Goal: Transaction & Acquisition: Obtain resource

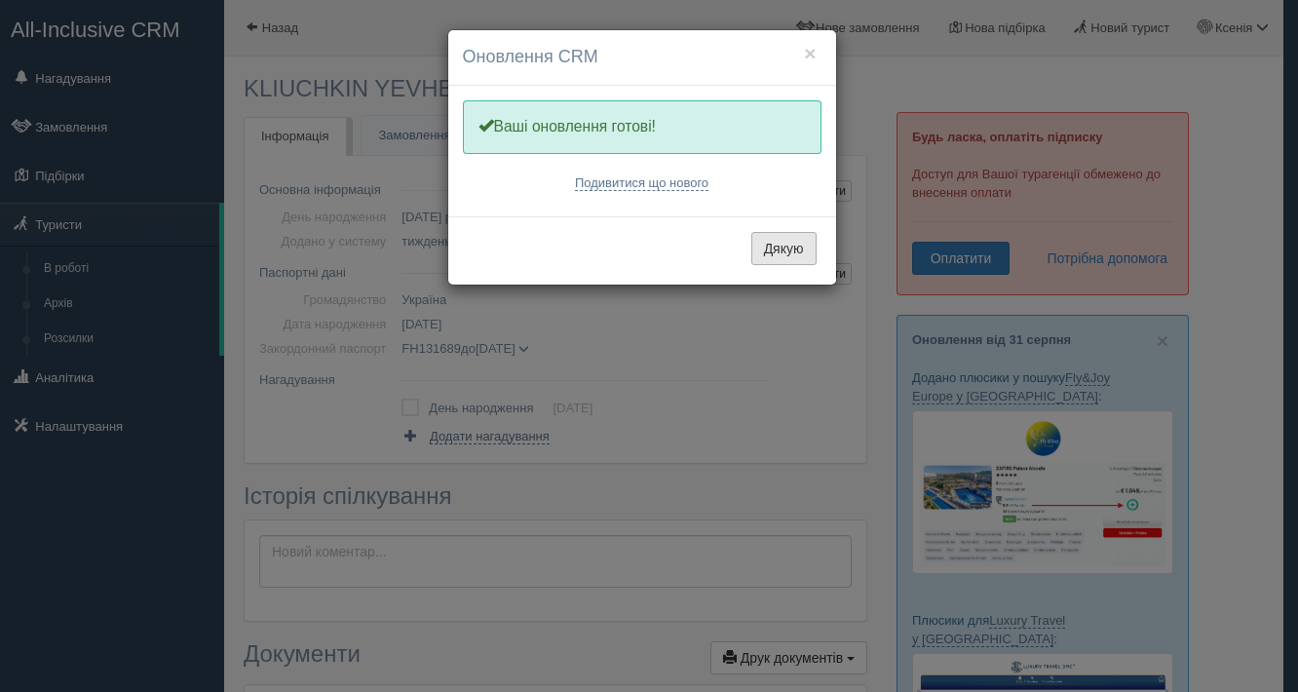
click at [757, 250] on button "Дякую" at bounding box center [783, 248] width 65 height 33
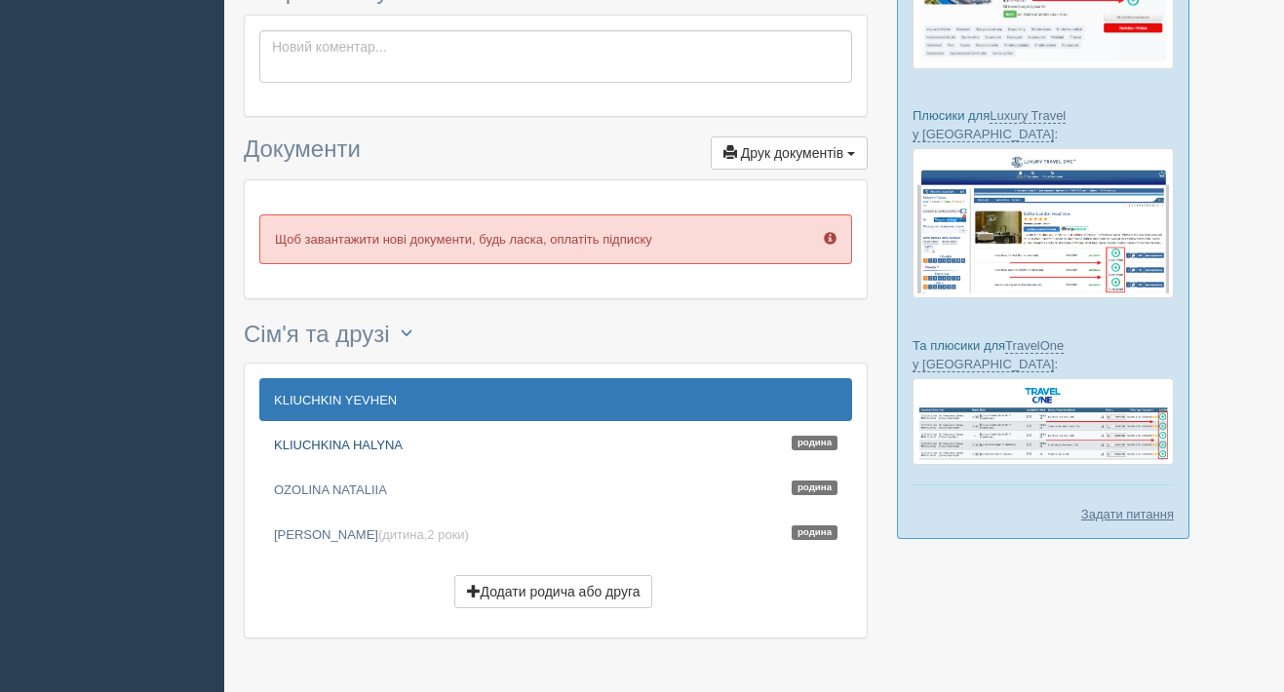
scroll to position [456, 0]
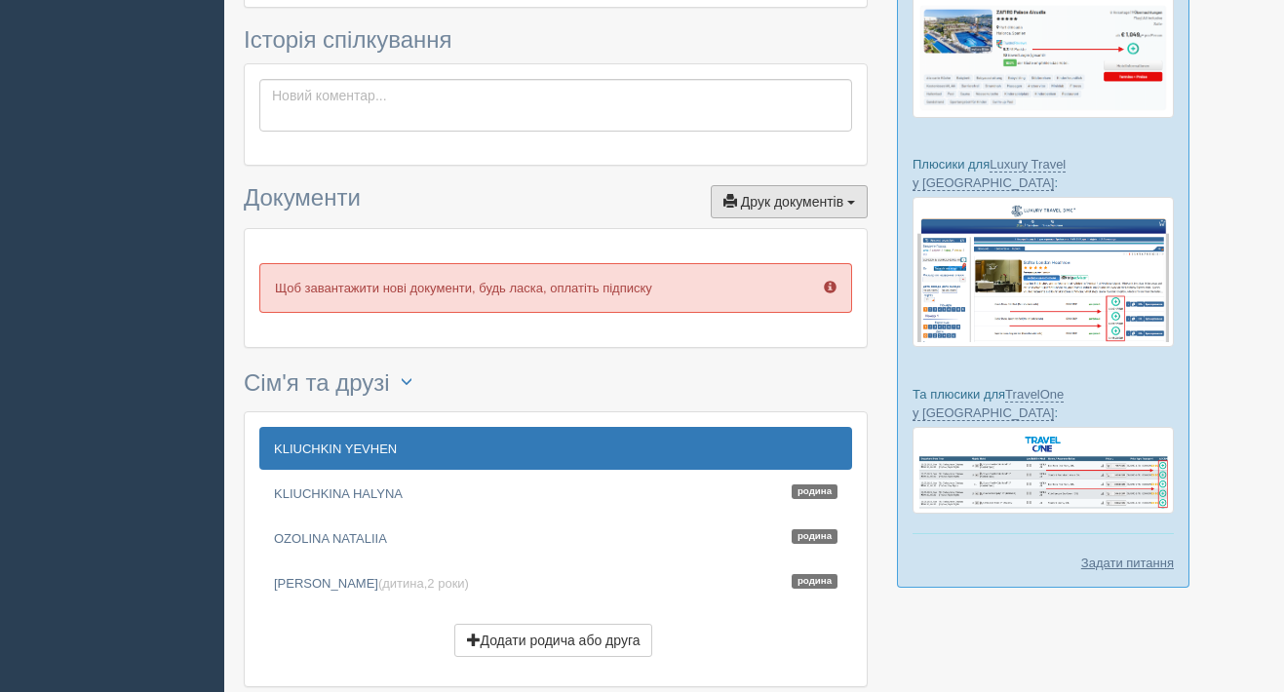
click at [796, 198] on span "Друк документів" at bounding box center [792, 202] width 102 height 16
click at [580, 182] on div "× Туриста відправлено до архіву × Туриста взято у роботу KLIUCHKIN YEVHEN Менед…" at bounding box center [556, 158] width 624 height 1096
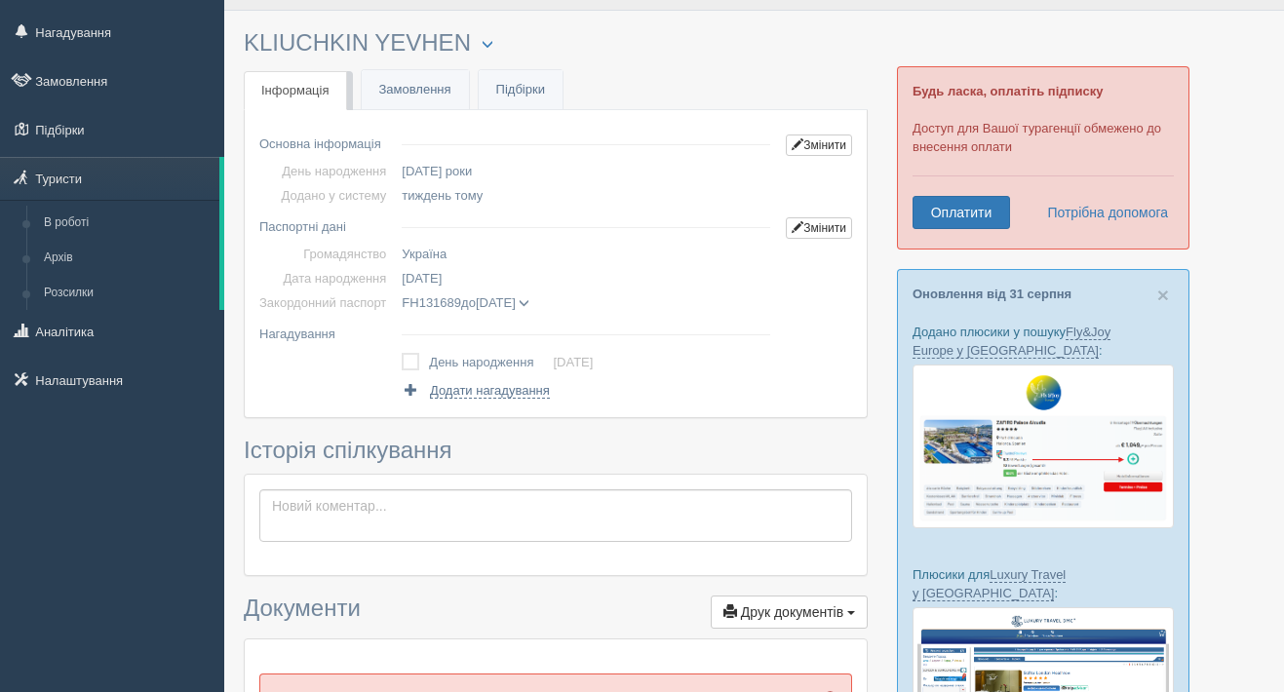
scroll to position [0, 0]
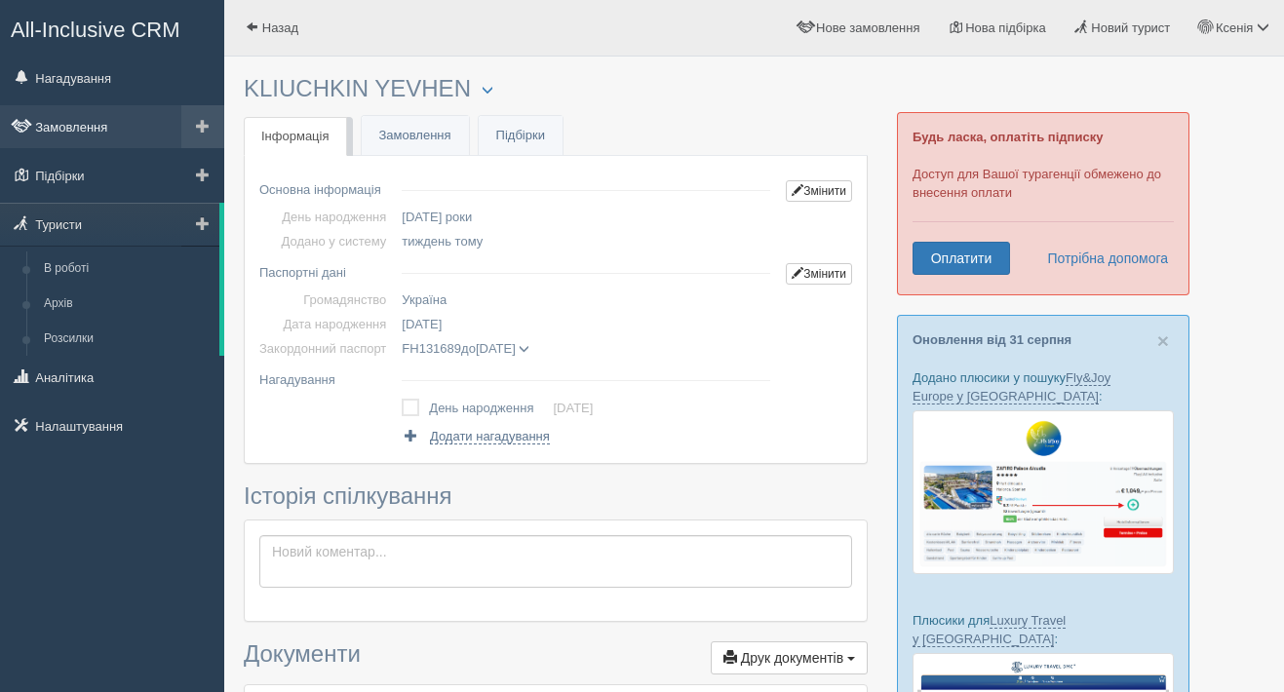
click at [103, 130] on link "Замовлення" at bounding box center [112, 126] width 224 height 43
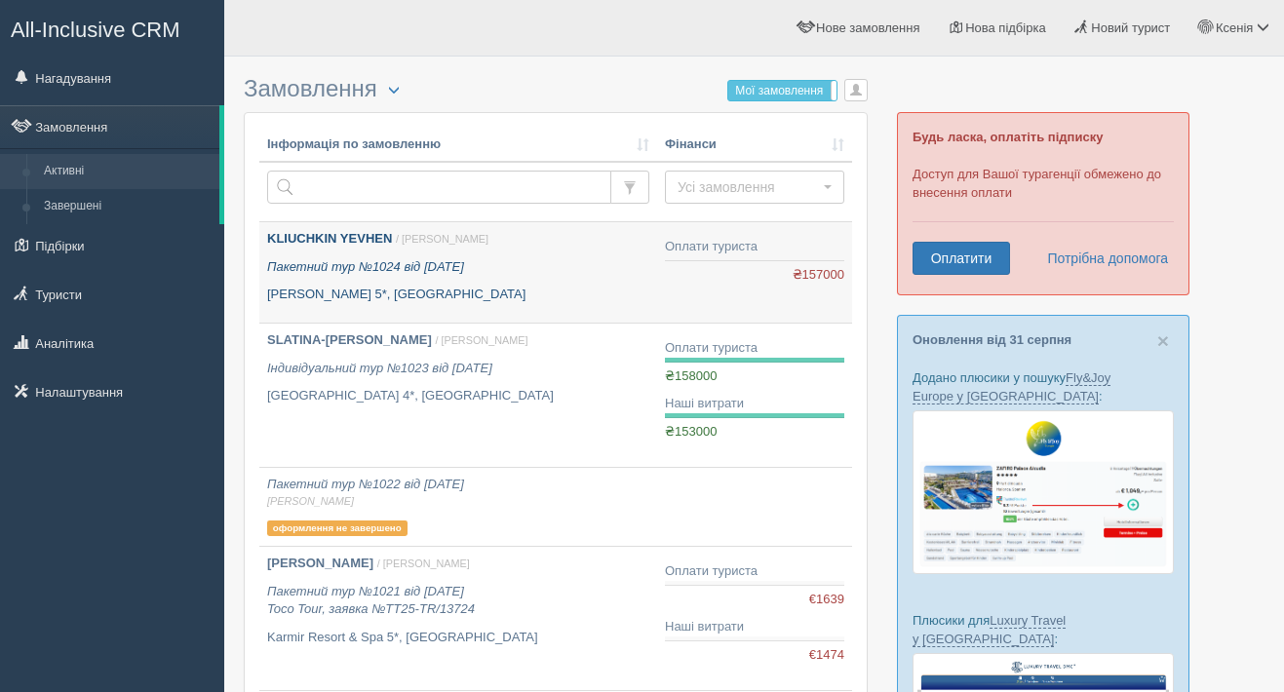
click at [341, 263] on icon "Пакетний тур №1024 від [DATE]" at bounding box center [365, 266] width 197 height 15
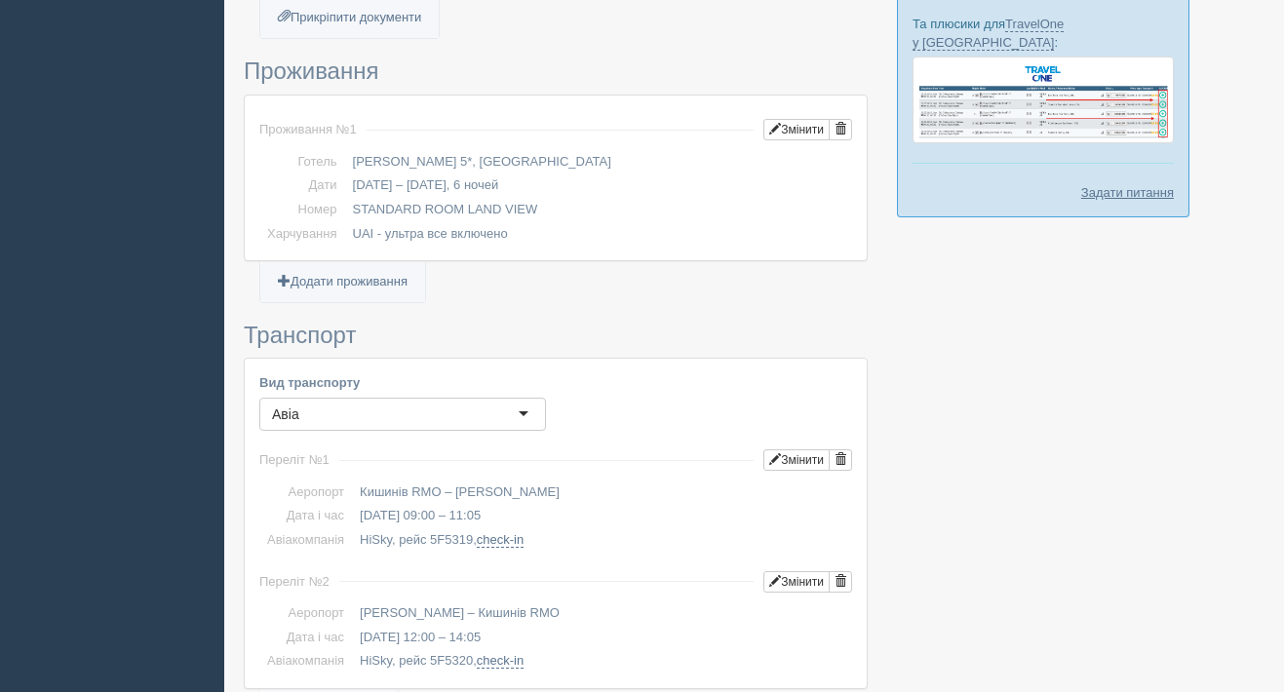
scroll to position [1614, 0]
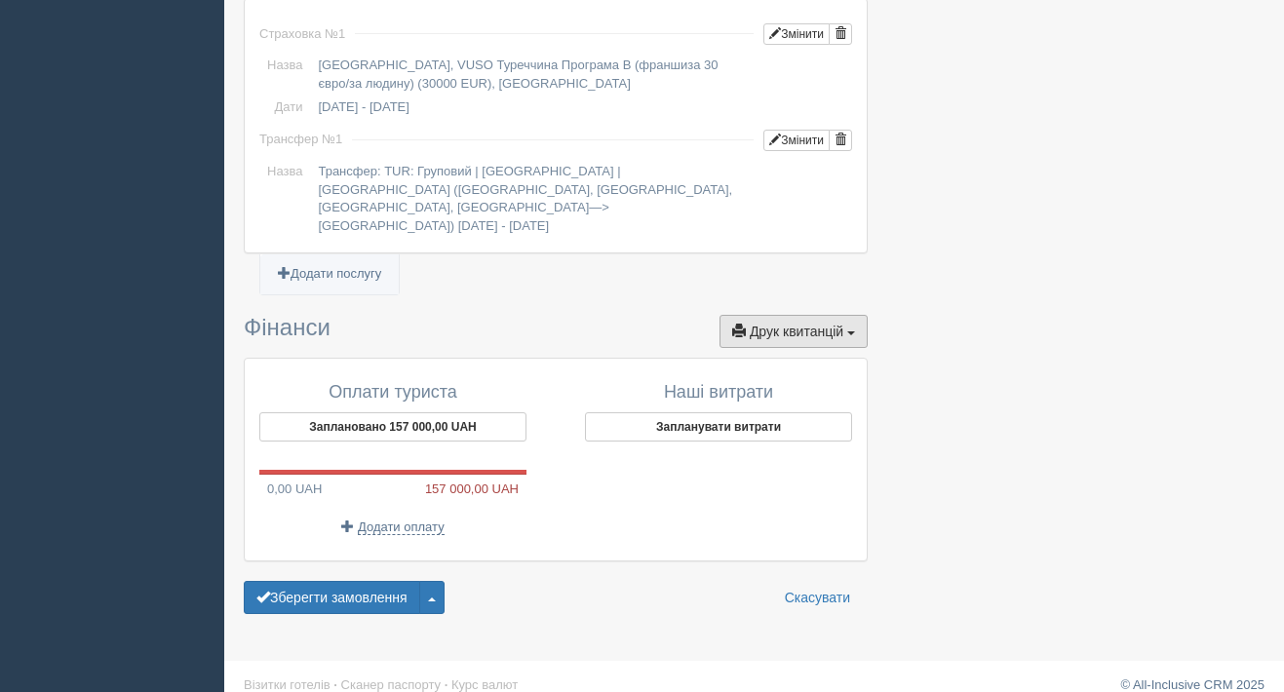
click at [825, 324] on span "Друк квитанцій" at bounding box center [797, 332] width 94 height 16
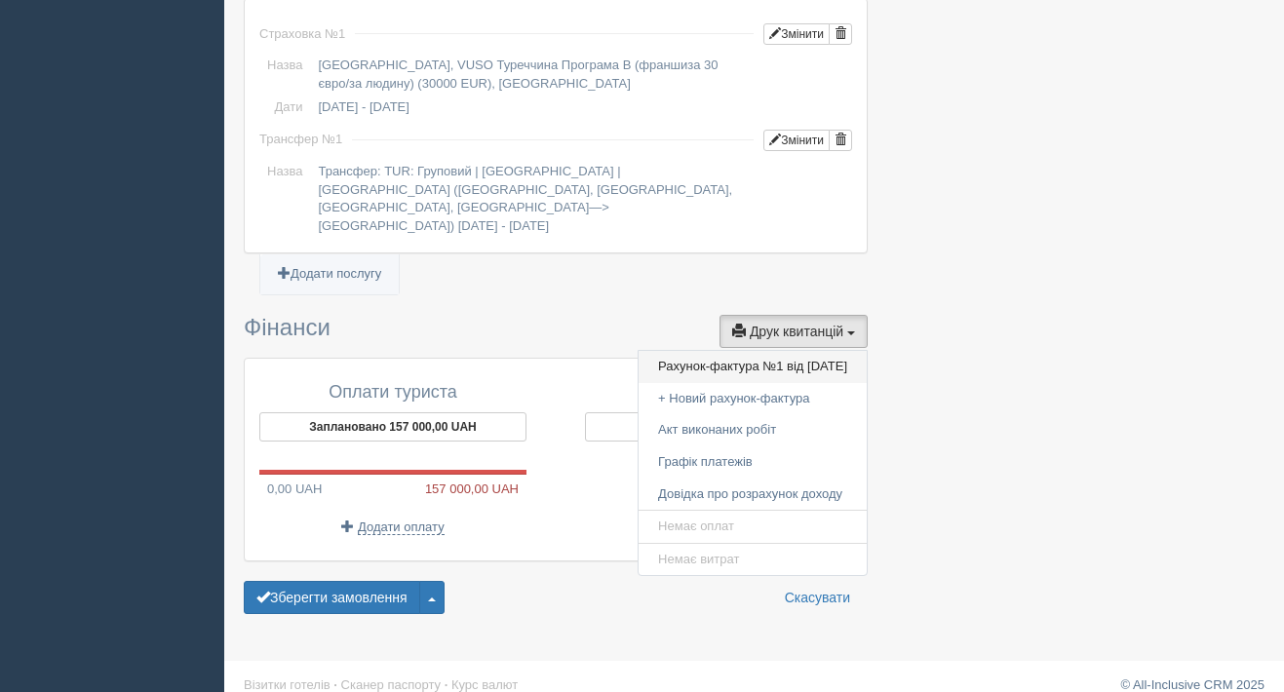
click at [749, 351] on link "Рахунок-фактура №1 від 22.08.2025" at bounding box center [752, 367] width 228 height 32
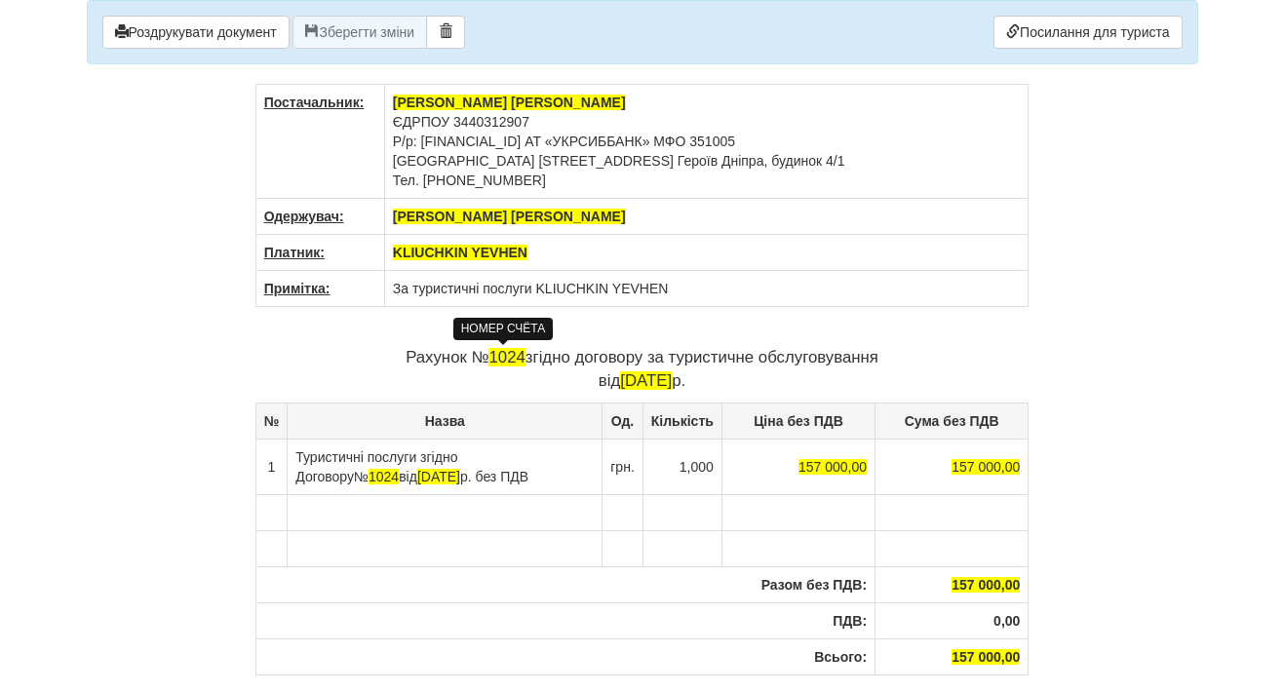
click at [518, 361] on span "1024" at bounding box center [506, 357] width 36 height 19
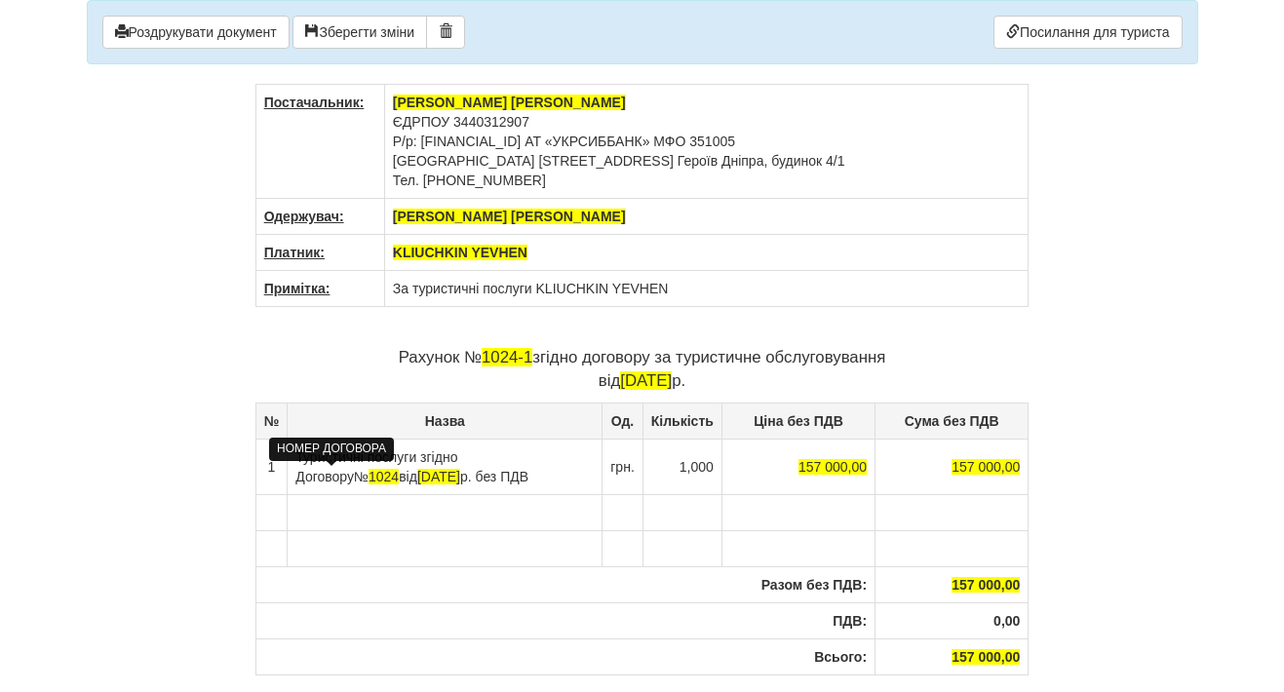
click at [368, 475] on span "1024" at bounding box center [383, 477] width 30 height 16
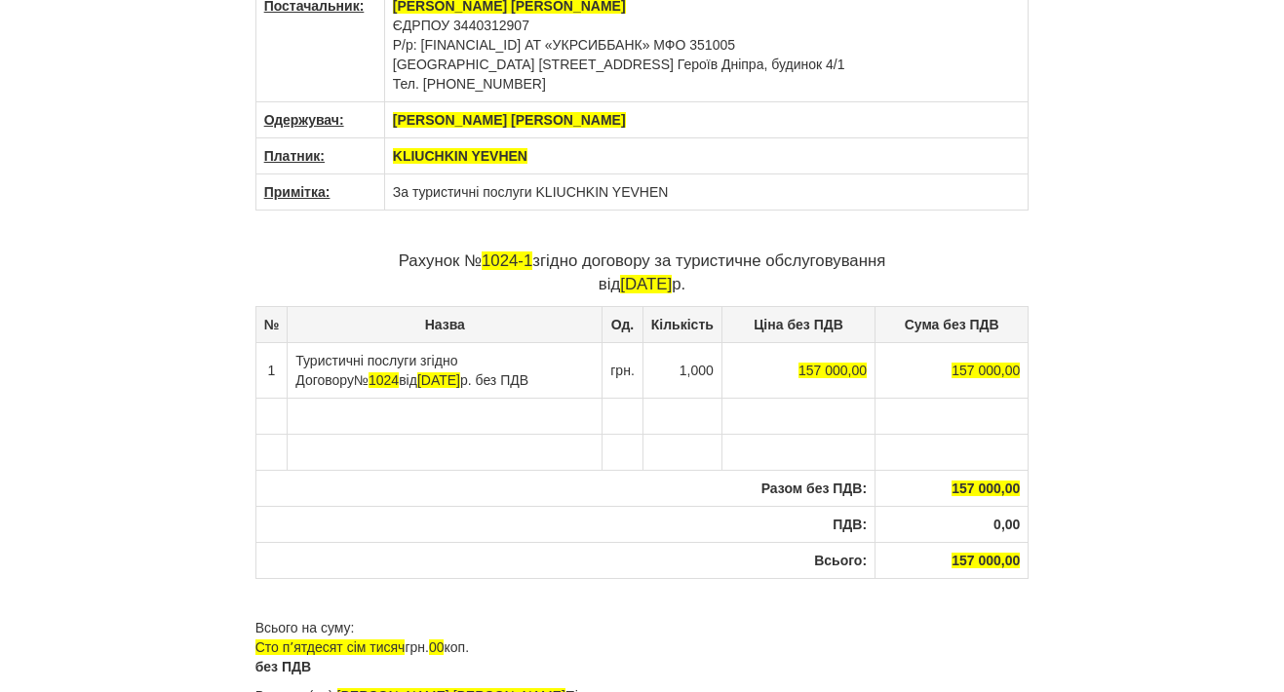
scroll to position [98, 0]
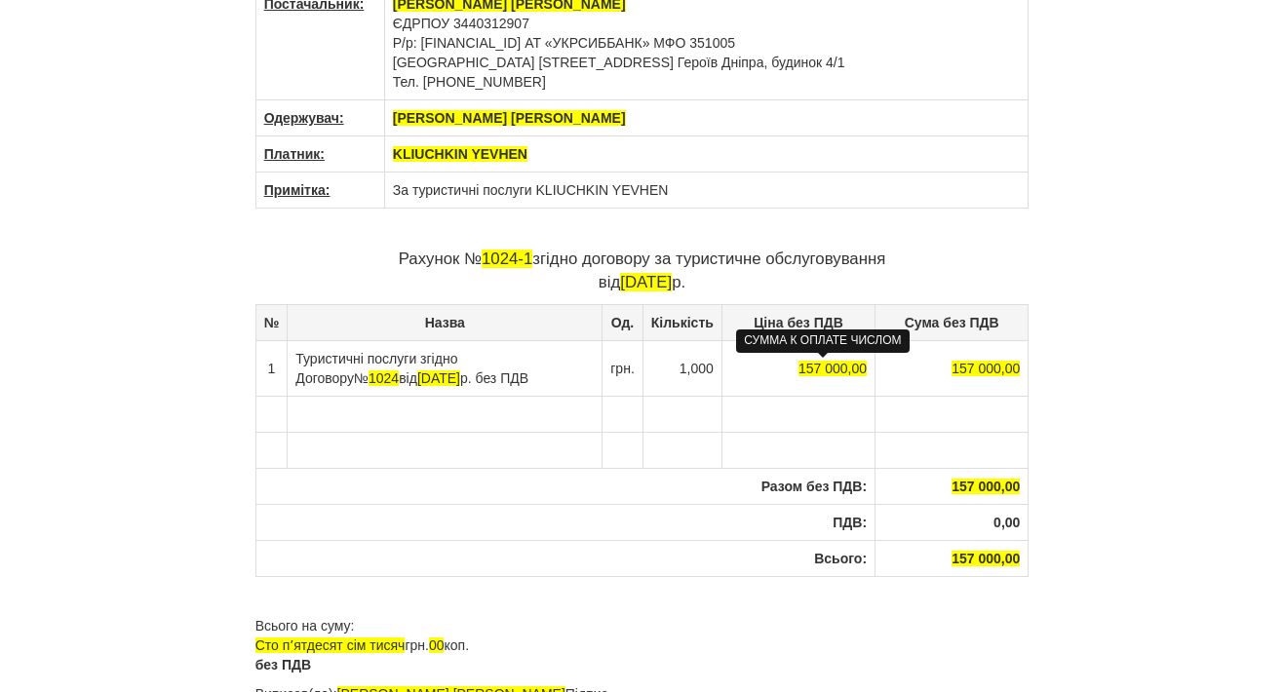
click at [809, 365] on span "157 000,00" at bounding box center [832, 369] width 68 height 16
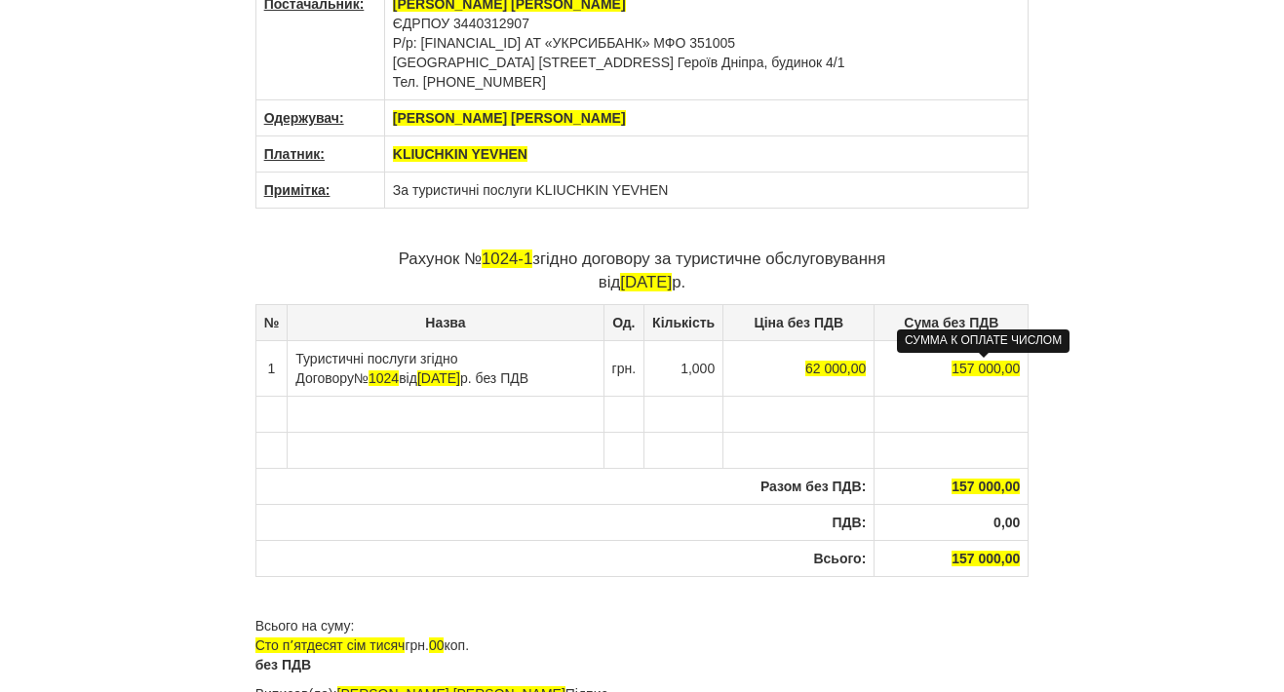
click at [968, 364] on span "157 000,00" at bounding box center [985, 369] width 68 height 16
click at [1118, 404] on div "× Деякі поля не заповнено Ми підсвітили порожні поля червоним кольором. Ви може…" at bounding box center [642, 335] width 1140 height 867
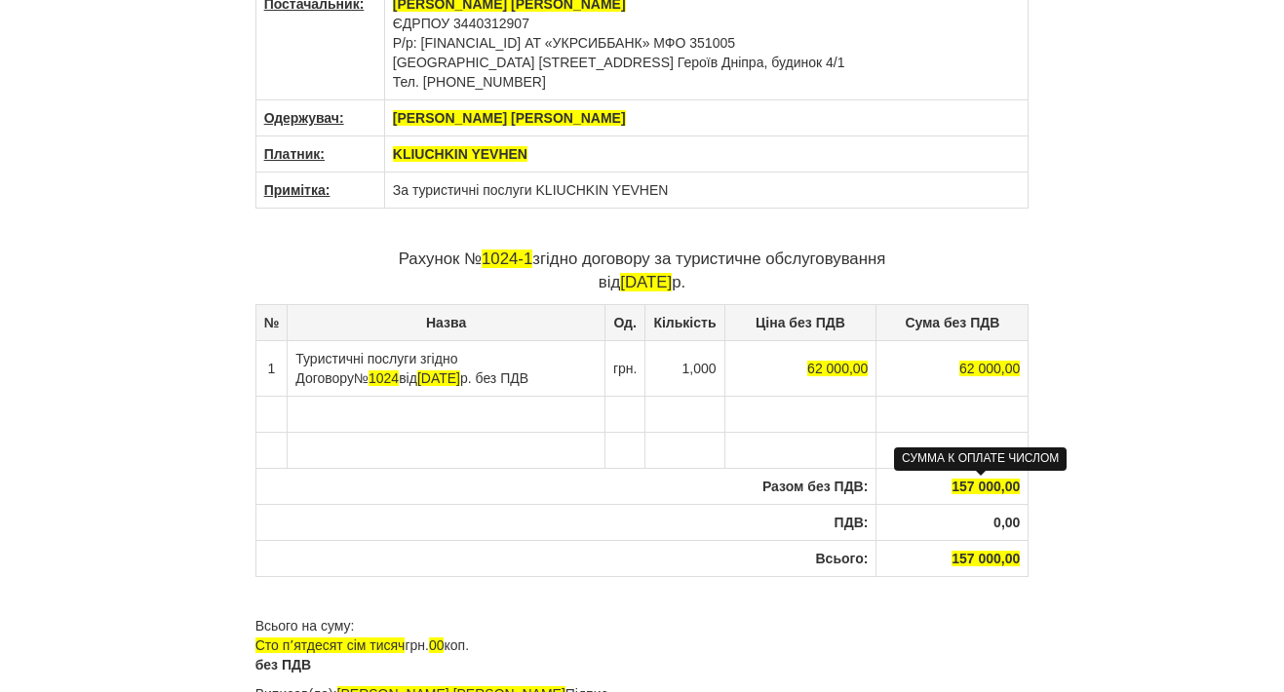
click at [963, 490] on span "157 000,00" at bounding box center [985, 487] width 68 height 16
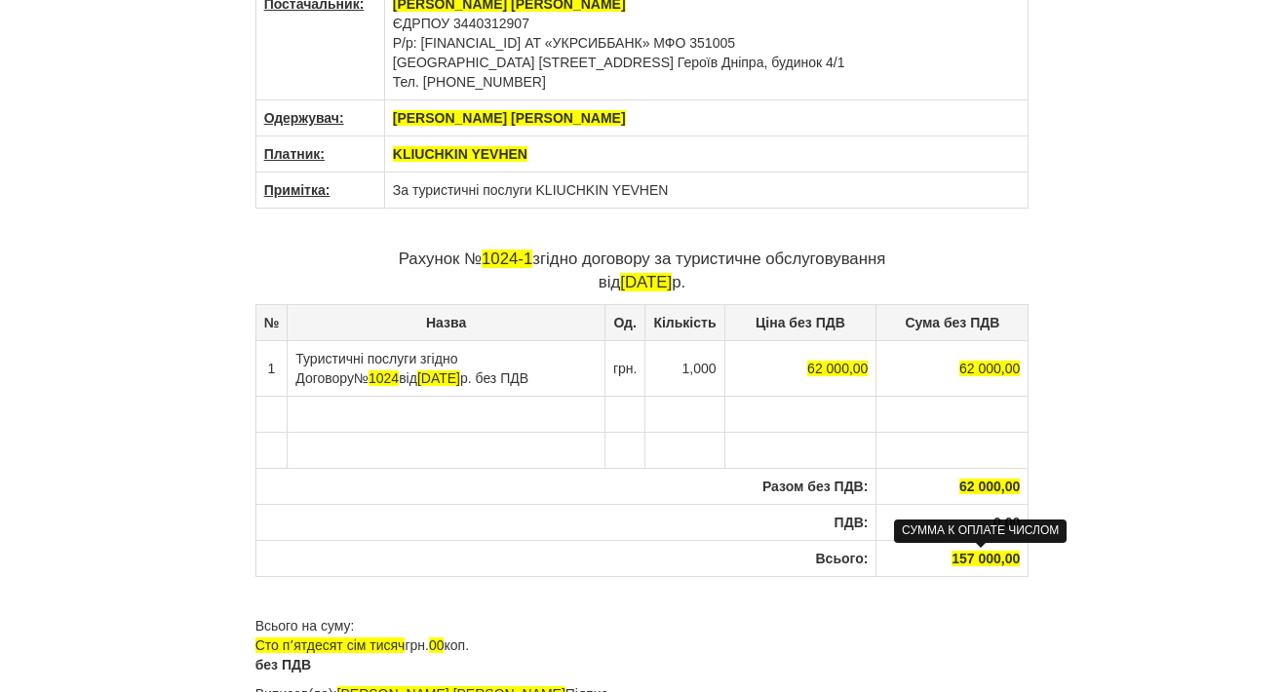
click at [964, 557] on span "157 000,00" at bounding box center [985, 559] width 68 height 16
click at [1108, 517] on div "× Деякі поля не заповнено Ми підсвітили порожні поля червоним кольором. Ви може…" at bounding box center [642, 335] width 1140 height 867
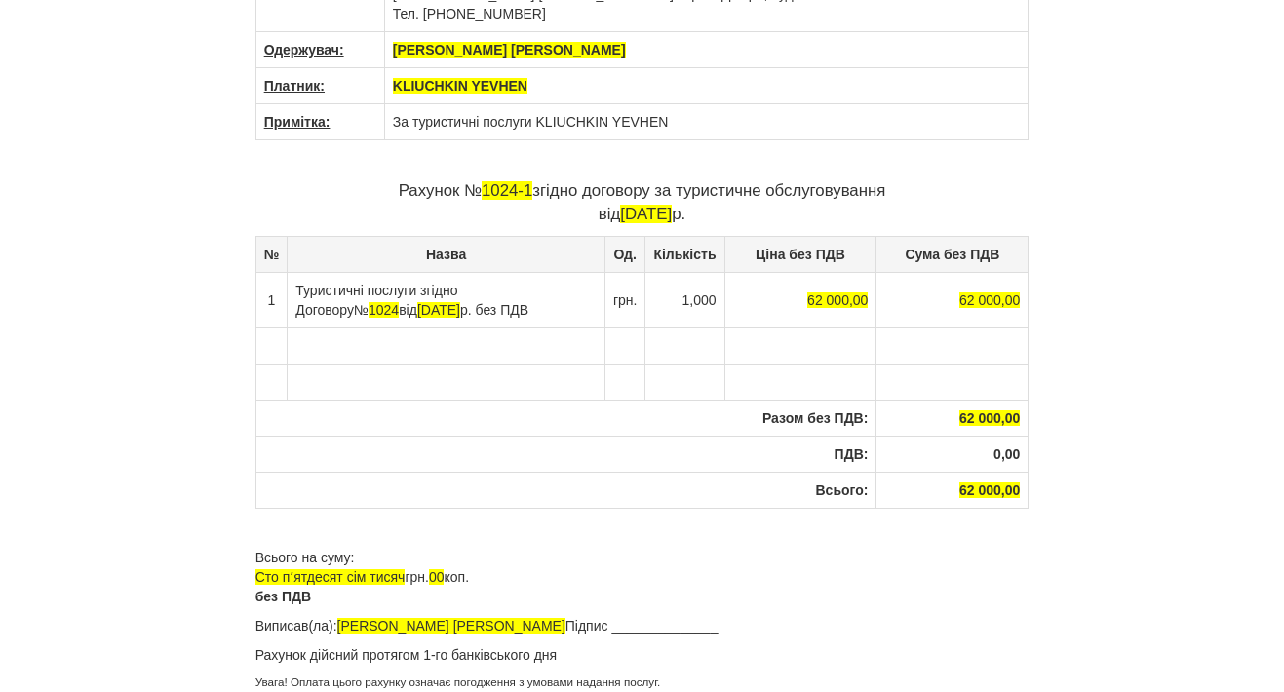
scroll to position [174, 0]
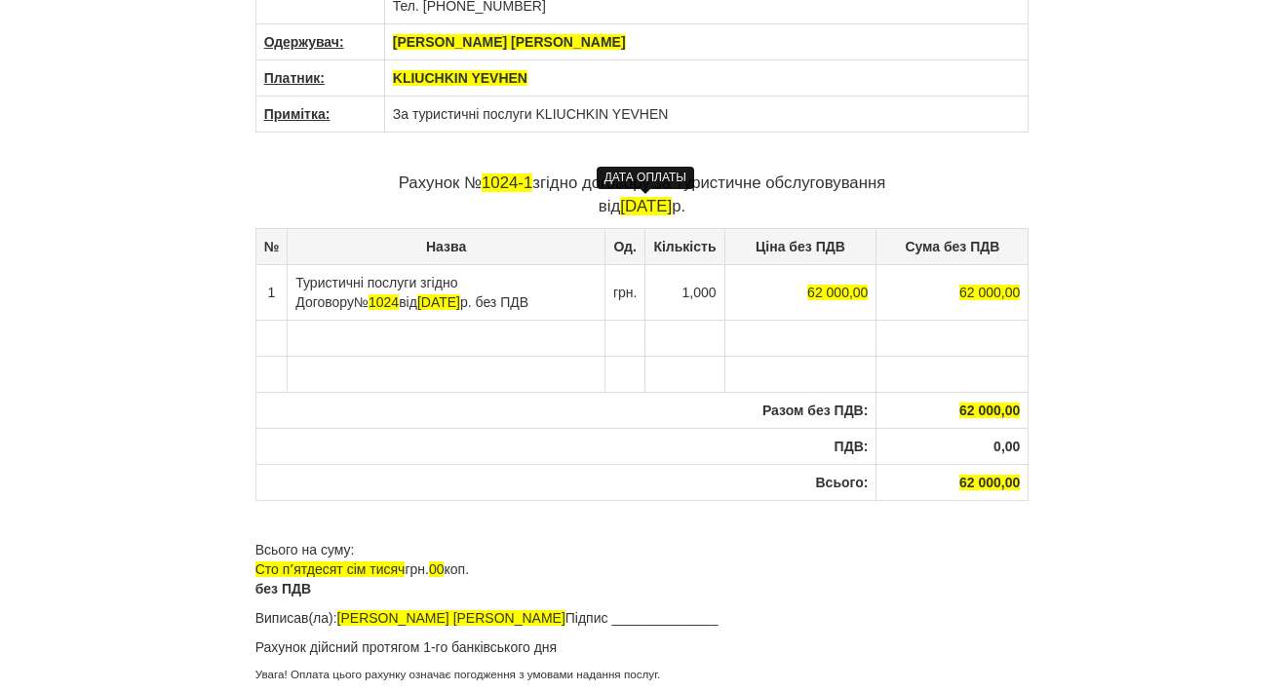
click at [620, 200] on span "[DATE]" at bounding box center [646, 206] width 52 height 19
click at [1106, 296] on div "× Деякі поля не заповнено Ми підсвітили порожні поля червоним кольором. Ви може…" at bounding box center [642, 259] width 1140 height 867
click at [974, 496] on th "000,00" at bounding box center [952, 482] width 152 height 36
click at [979, 481] on span "000,00" at bounding box center [1000, 483] width 42 height 16
click at [1105, 453] on div "× Деякі поля не заповнено Ми підсвітили порожні поля червоним кольором. Ви може…" at bounding box center [642, 259] width 1140 height 867
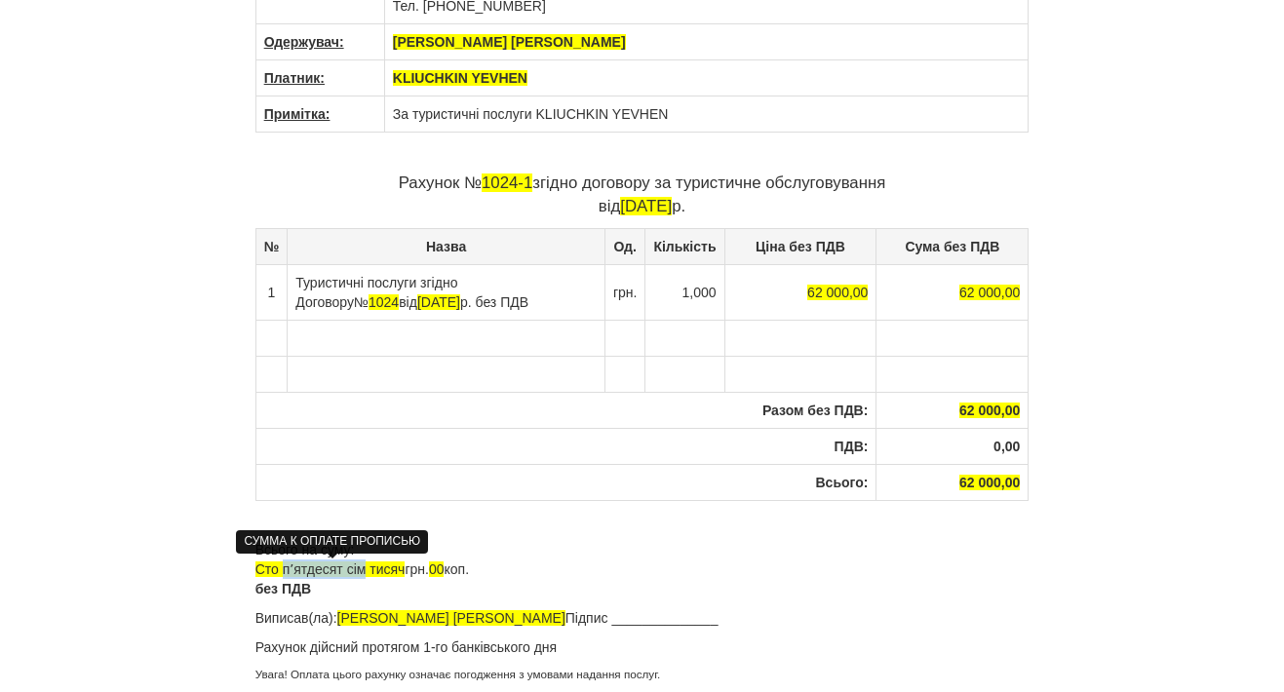
drag, startPoint x: 368, startPoint y: 569, endPoint x: 285, endPoint y: 567, distance: 83.8
click at [285, 568] on span "Сто пʼятдесят сім тисяч" at bounding box center [330, 569] width 150 height 16
click at [380, 564] on span "Шістдесят дві тисяч" at bounding box center [317, 569] width 125 height 16
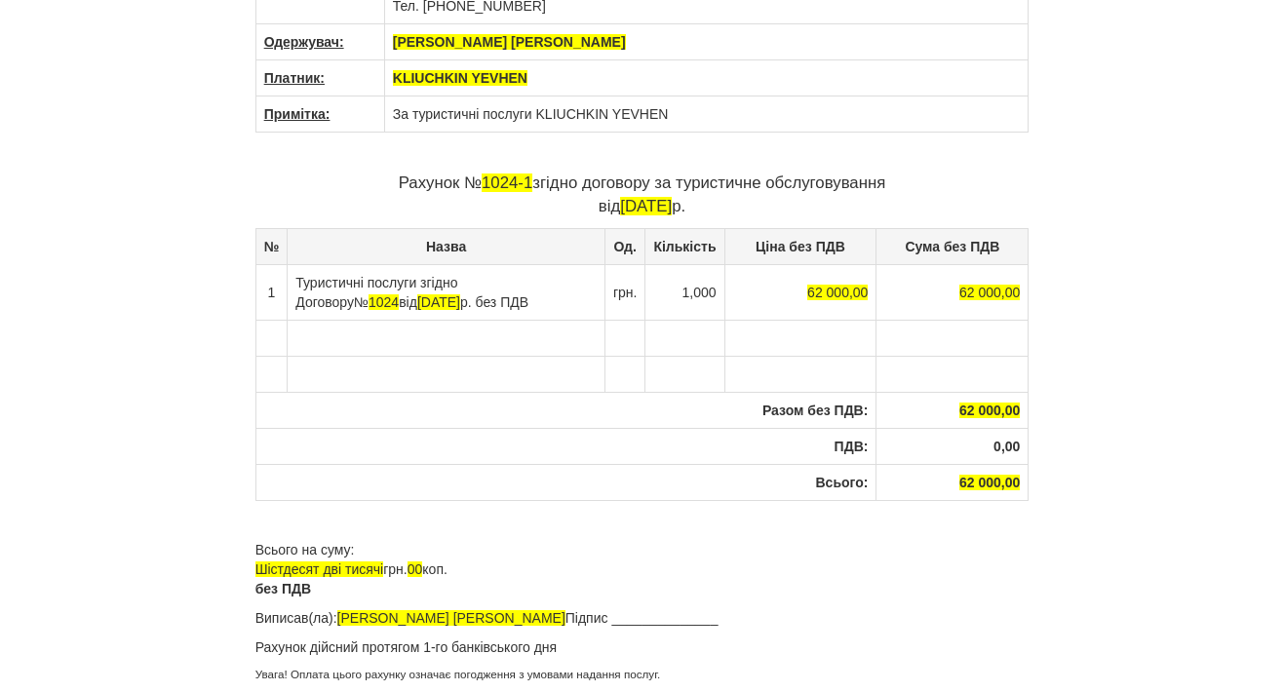
click at [1108, 403] on div "× Деякі поля не заповнено Ми підсвітили порожні поля червоним кольором. Ви може…" at bounding box center [642, 259] width 1140 height 867
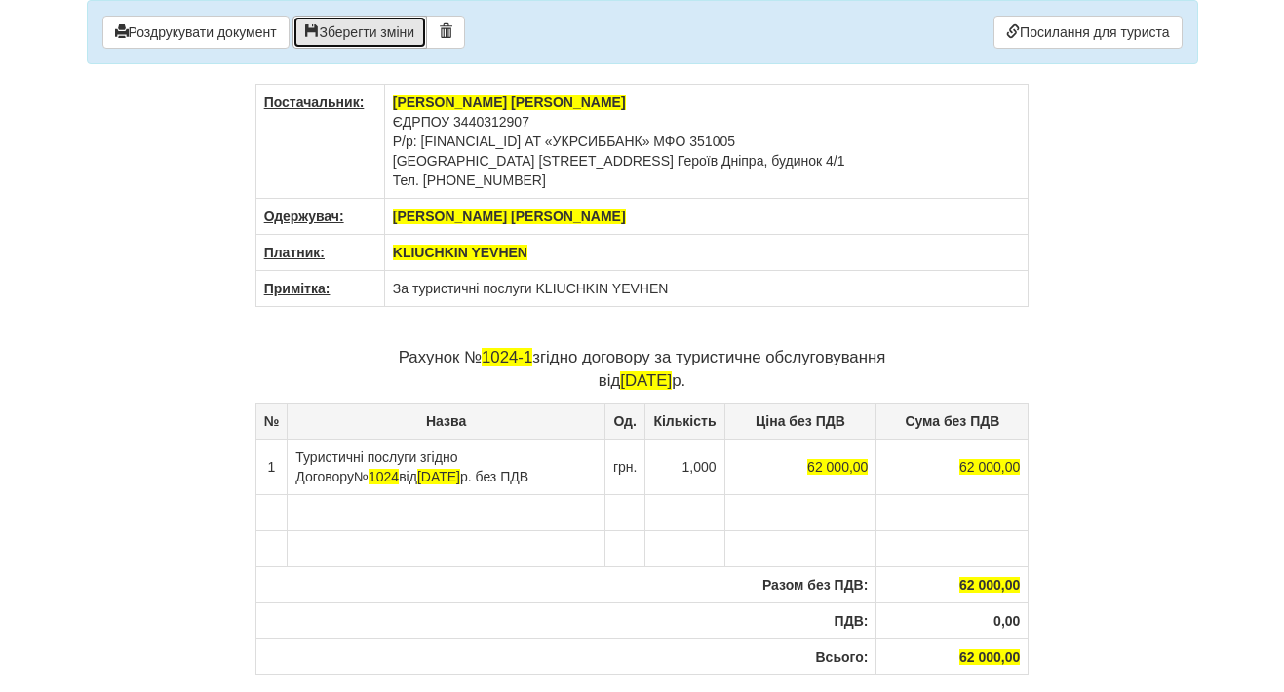
click at [367, 37] on button "Зберегти зміни" at bounding box center [359, 32] width 135 height 33
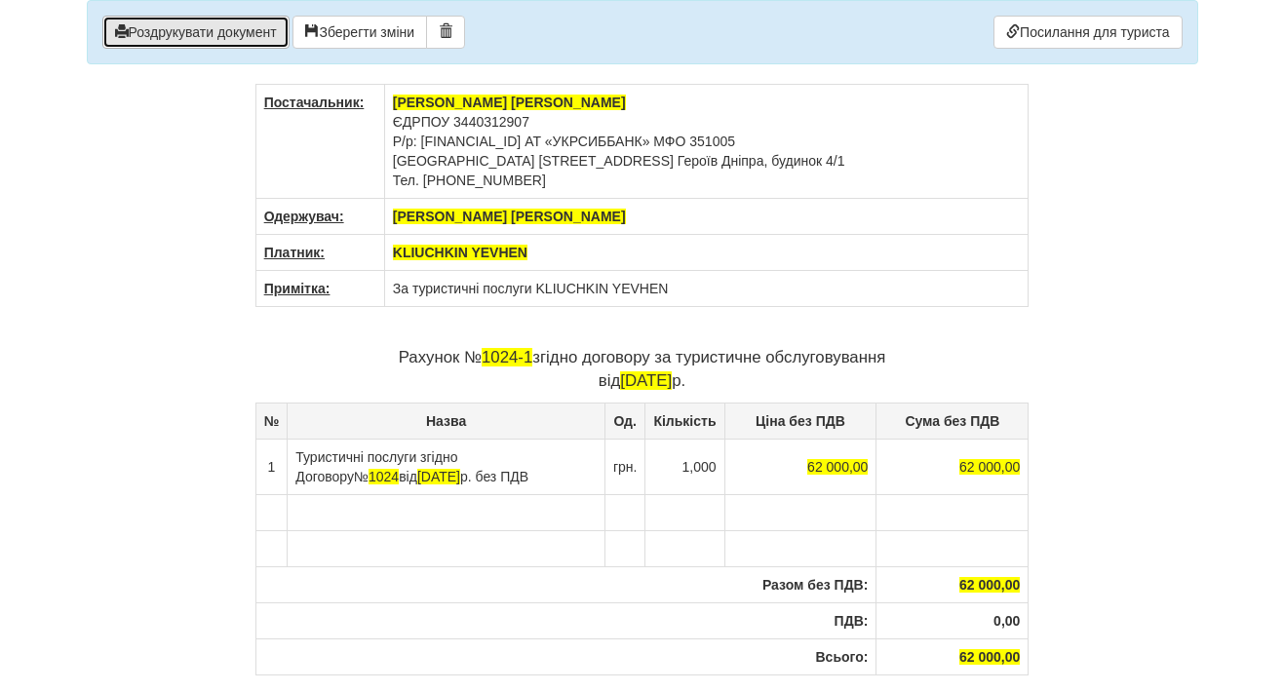
click at [275, 21] on button "Роздрукувати документ" at bounding box center [195, 32] width 187 height 33
drag, startPoint x: 420, startPoint y: 141, endPoint x: 653, endPoint y: 144, distance: 233.0
click at [653, 144] on td "ФОП Ворчук Ксенія Володимирівна ЄДРПОУ 3440312907 Р/р: UA9535100500000260088791…" at bounding box center [706, 142] width 644 height 114
copy td "UA953510050000026008879157011"
drag, startPoint x: 392, startPoint y: 215, endPoint x: 699, endPoint y: 218, distance: 307.0
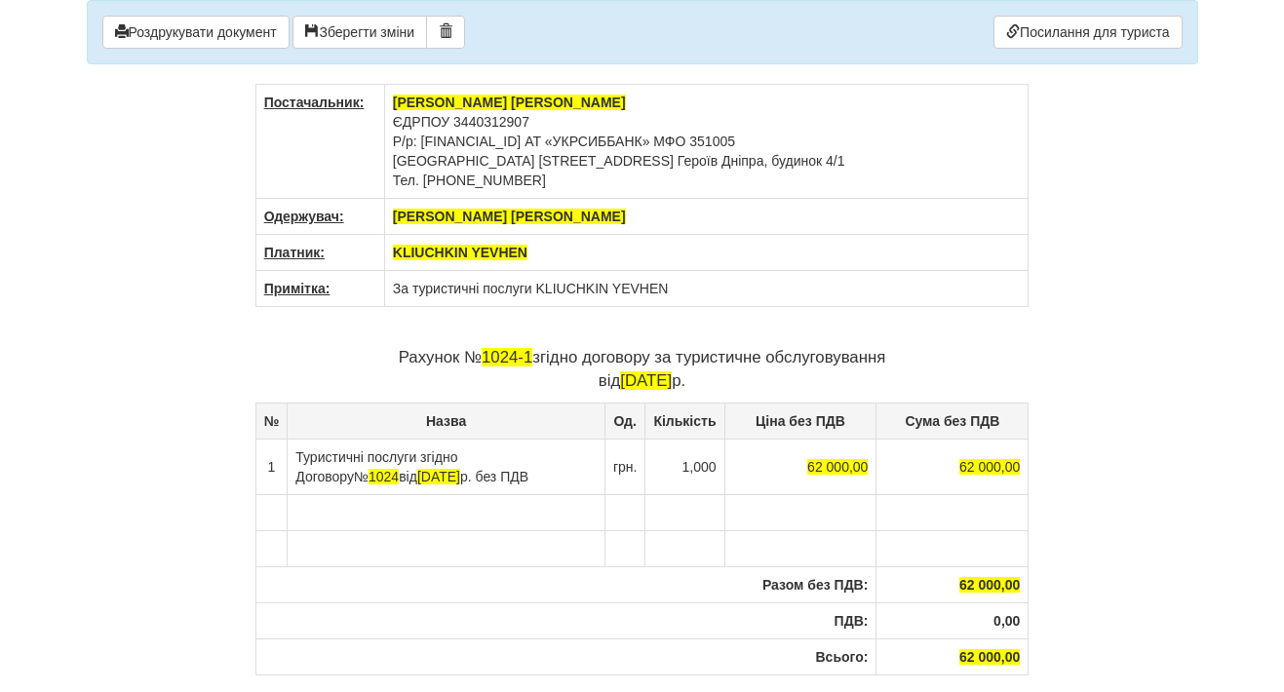
click at [699, 218] on th "ФОП Ворчук Ксенія Володимирівна" at bounding box center [706, 217] width 644 height 36
copy span "ФОП Ворчук Ксенія Володимирівна"
drag, startPoint x: 394, startPoint y: 123, endPoint x: 557, endPoint y: 120, distance: 162.8
click at [557, 122] on td "ФОП Ворчук Ксенія Володимирівна ЄДРПОУ 3440312907 Р/р: UA9535100500000260088791…" at bounding box center [706, 142] width 644 height 114
copy td "ЄДРПОУ 3440312907"
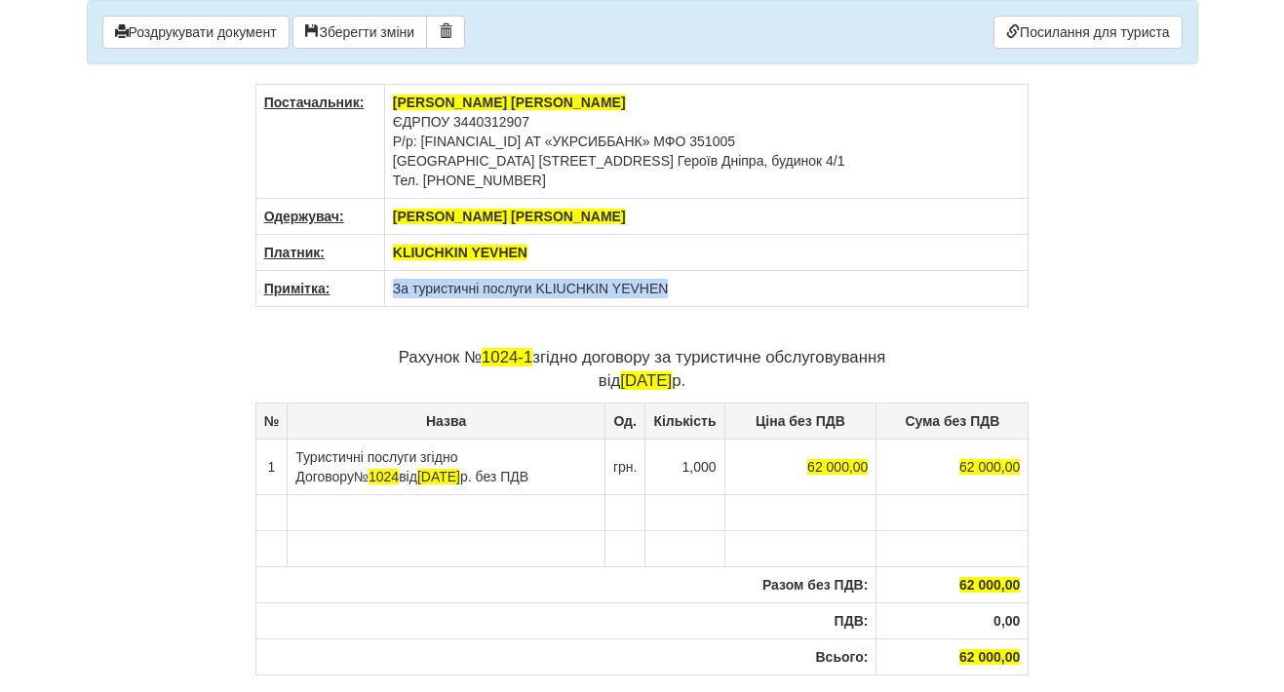
drag, startPoint x: 394, startPoint y: 287, endPoint x: 815, endPoint y: 285, distance: 421.1
click at [815, 286] on td "За туристичні послуги KLIUCHKIN YEVHEN" at bounding box center [706, 289] width 644 height 36
copy td "За туристичні послуги KLIUCHKIN YEVHEN"
